Goal: Find contact information: Find contact information

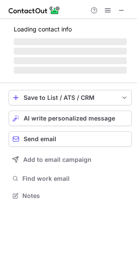
scroll to position [4, 4]
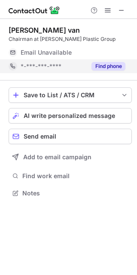
click at [106, 65] on button "Find phone" at bounding box center [109, 66] width 34 height 9
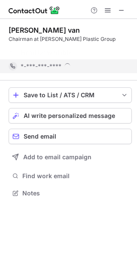
scroll to position [173, 137]
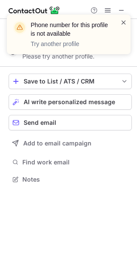
click at [124, 21] on span at bounding box center [124, 22] width 7 height 9
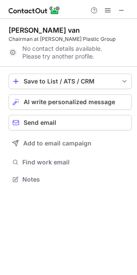
click at [124, 17] on div at bounding box center [68, 9] width 137 height 19
click at [123, 10] on span at bounding box center [121, 10] width 7 height 7
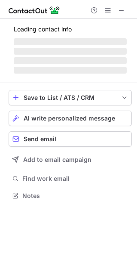
scroll to position [4, 4]
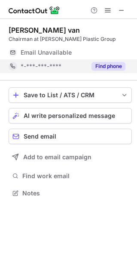
click at [111, 68] on button "Find phone" at bounding box center [109, 66] width 34 height 9
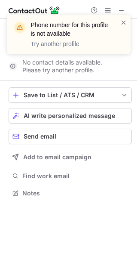
scroll to position [173, 137]
